Goal: Transaction & Acquisition: Purchase product/service

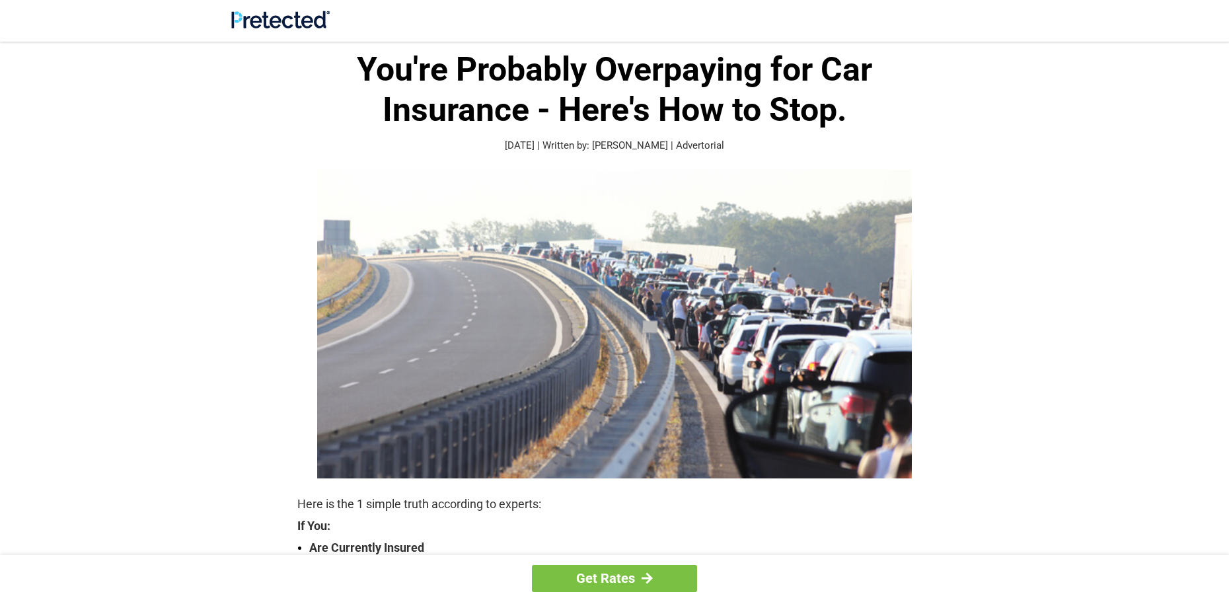
click at [542, 311] on img at bounding box center [614, 324] width 595 height 309
click at [646, 574] on div at bounding box center [647, 578] width 11 height 12
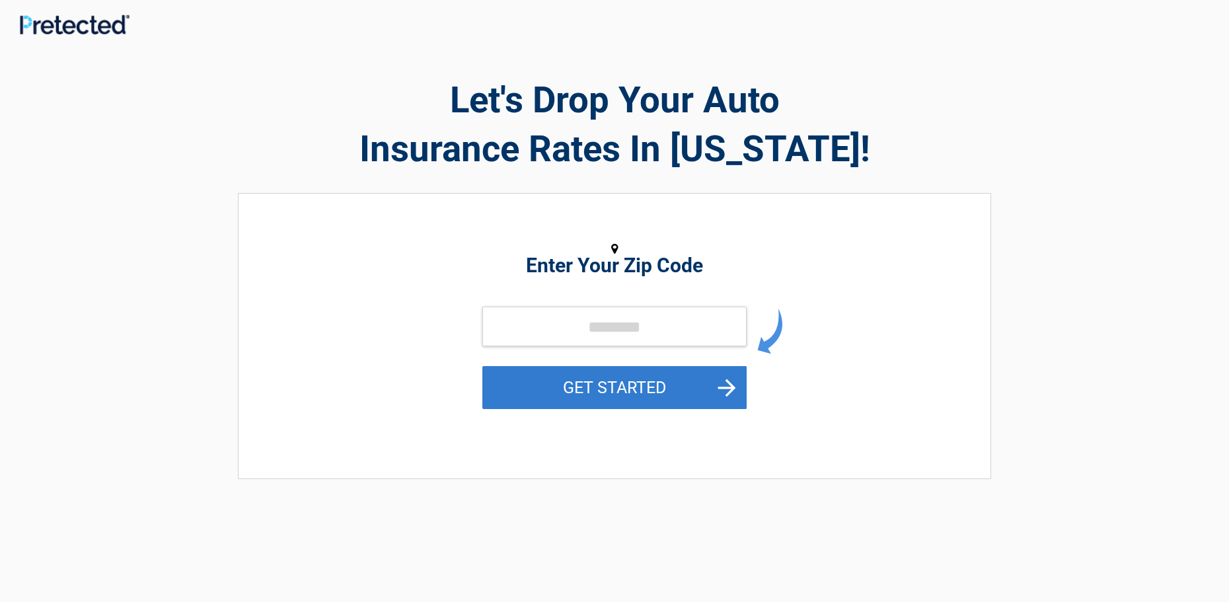
click at [726, 386] on button "GET STARTED" at bounding box center [614, 387] width 264 height 43
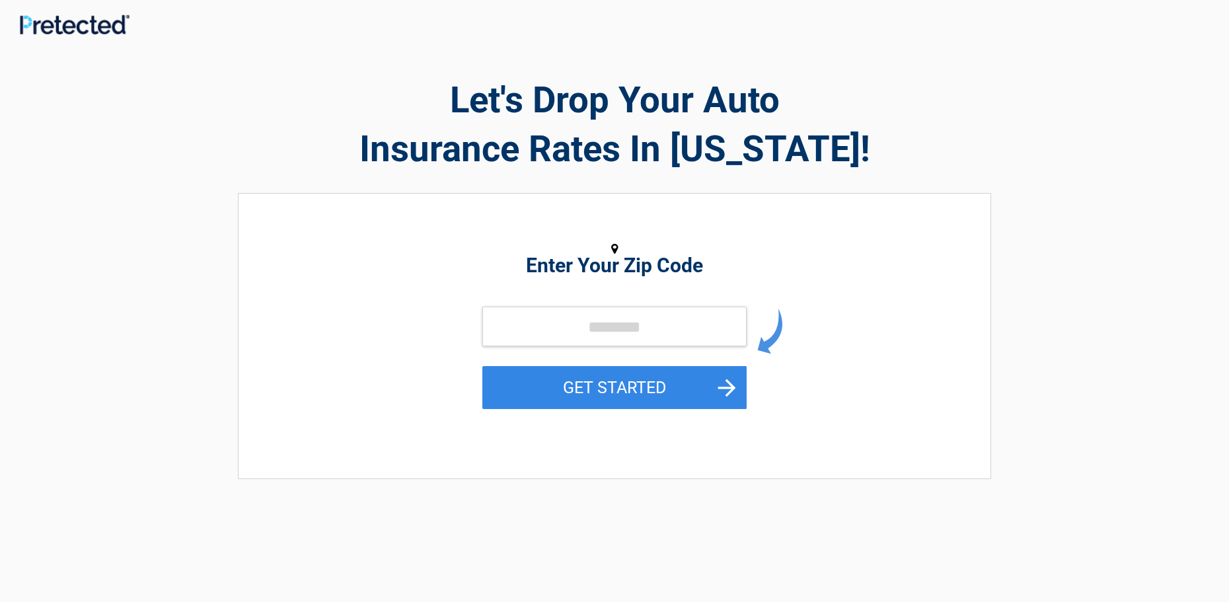
click at [549, 269] on h2 "Enter Your Zip Code" at bounding box center [614, 266] width 607 height 16
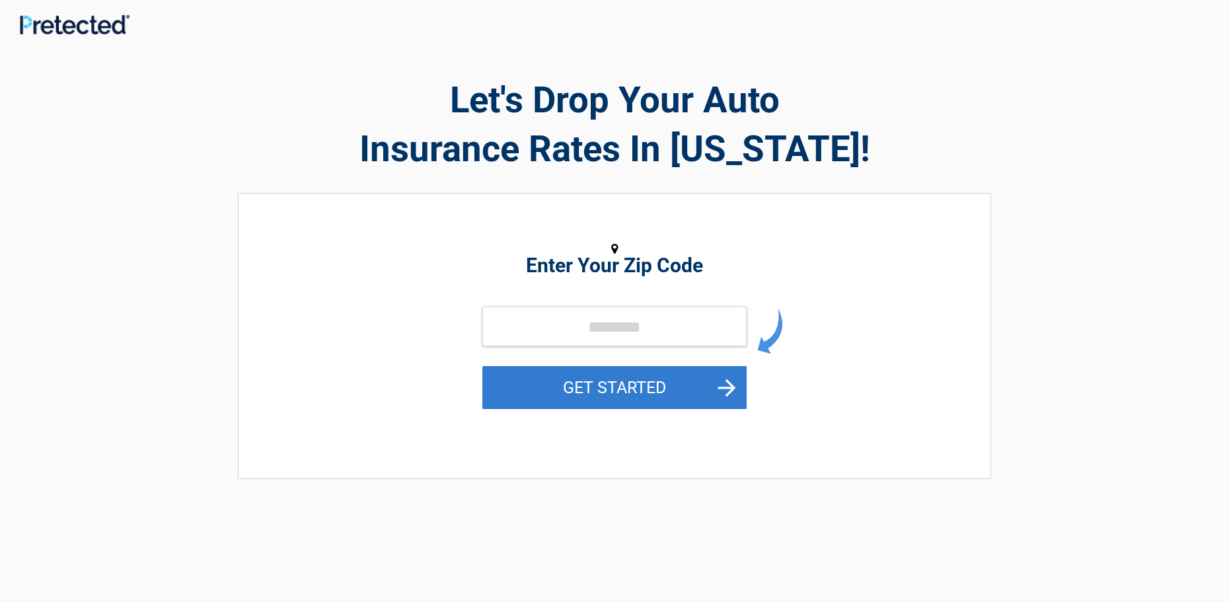
click at [729, 386] on button "GET STARTED" at bounding box center [614, 387] width 264 height 43
